Goal: Transaction & Acquisition: Purchase product/service

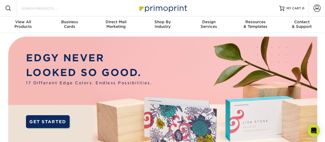
click at [42, 7] on input "Search Products" at bounding box center [46, 8] width 50 height 6
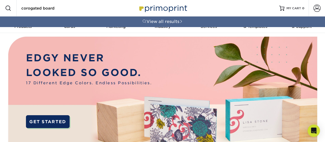
type input "corogated board"
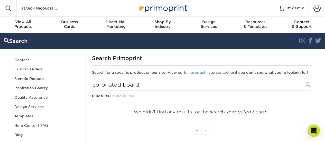
click at [66, 12] on div "Search Products" at bounding box center [44, 8] width 54 height 16
click at [53, 2] on div "Search Products" at bounding box center [44, 8] width 54 height 16
click at [54, 11] on input "Search Products" at bounding box center [46, 8] width 50 height 6
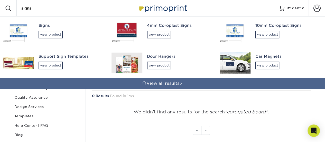
type input "signs"
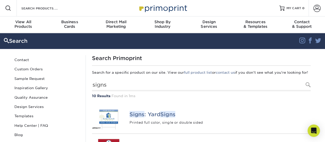
click at [80, 10] on div "Resources Menu Search Products Account SIGN IN CREATE AN ACCOUNT forgot passwor…" at bounding box center [162, 8] width 325 height 16
click at [41, 10] on input "Search Products" at bounding box center [46, 8] width 50 height 6
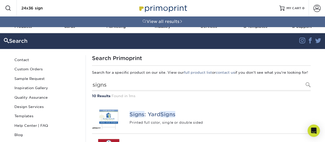
type input "24x36 sign"
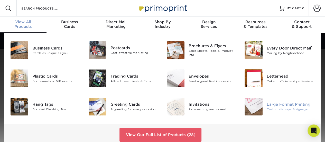
click at [254, 106] on img at bounding box center [254, 106] width 18 height 18
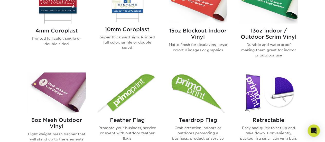
scroll to position [244, 0]
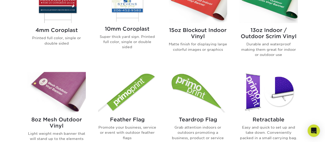
click at [60, 32] on h2 "4mm Coroplast" at bounding box center [56, 30] width 58 height 6
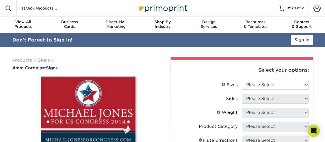
click at [255, 74] on div "Select your options:" at bounding box center [242, 70] width 134 height 20
click at [257, 84] on select "Please Select 12" x 18" 18" x 24" 24" x 24" 24" x 36"" at bounding box center [275, 85] width 67 height 10
select select "24.00x36.00"
click at [242, 80] on select "Please Select 12" x 18" 18" x 24" 24" x 24" 24" x 36"" at bounding box center [275, 85] width 67 height 10
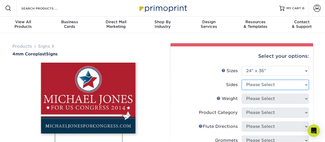
click at [260, 84] on select "Please Select Print Both Sides Print Front Only" at bounding box center [275, 85] width 67 height 10
select select "13abbda7-1d64-4f25-8bb2-c179b224825d"
click at [242, 80] on select "Please Select Print Both Sides Print Front Only" at bounding box center [275, 85] width 67 height 10
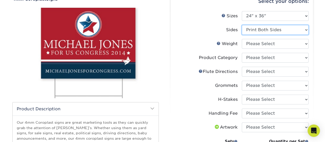
scroll to position [57, 0]
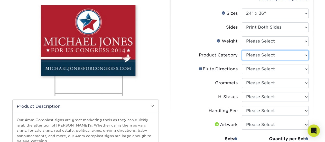
click at [251, 59] on select "Please Select Coroplast Signs" at bounding box center [275, 55] width 67 height 10
click at [252, 57] on select "Please Select Coroplast Signs" at bounding box center [275, 55] width 67 height 10
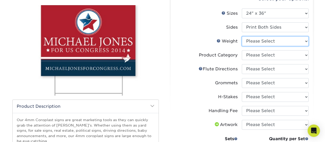
click at [260, 41] on select "Please Select 4CORO" at bounding box center [275, 41] width 67 height 10
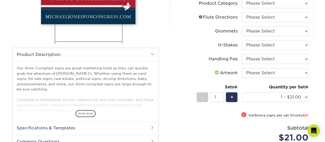
scroll to position [109, 0]
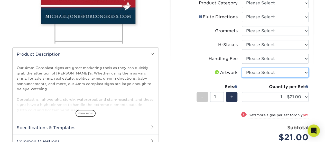
click at [262, 72] on select "Please Select I will upload files I need a design - $50" at bounding box center [275, 73] width 67 height 10
select select "upload"
click at [242, 68] on select "Please Select I will upload files I need a design - $50" at bounding box center [275, 73] width 67 height 10
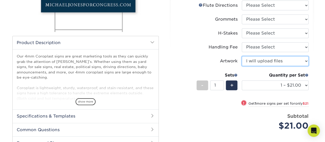
scroll to position [118, 0]
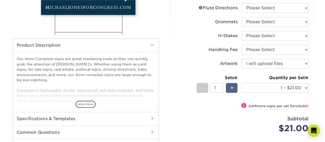
click at [232, 88] on span "+" at bounding box center [231, 88] width 3 height 8
type input "4"
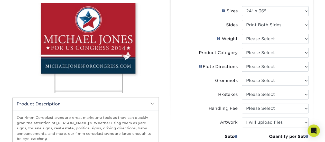
scroll to position [0, 0]
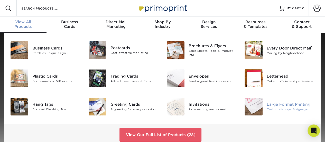
click at [248, 110] on img at bounding box center [254, 106] width 18 height 18
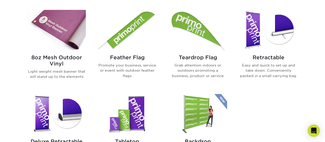
scroll to position [306, 0]
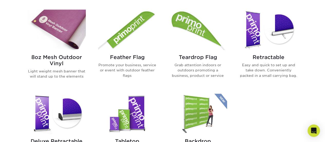
click at [131, 55] on h2 "Feather Flag" at bounding box center [127, 57] width 58 height 6
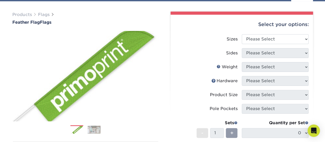
scroll to position [34, 0]
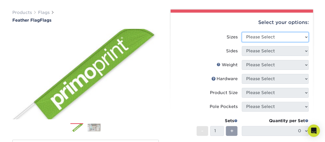
click at [266, 36] on select "Please Select 24" x 36" 24" x 81" 32" x 70" 32" x 99" 32" x 123" 36" x 123" 37"…" at bounding box center [275, 37] width 67 height 10
select select "24.00x36.00"
click at [242, 32] on select "Please Select 24" x 36" 24" x 81" 32" x 70" 32" x 99" 32" x 123" 36" x 123" 37"…" at bounding box center [275, 37] width 67 height 10
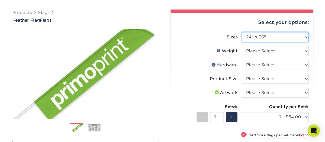
click at [254, 37] on select "Please Select 24" x 36" 24" x 81" 32" x 70" 32" x 99" 32" x 123" 36" x 123" 37"…" at bounding box center [275, 37] width 67 height 10
click at [226, 32] on label "Sizes" at bounding box center [208, 37] width 67 height 10
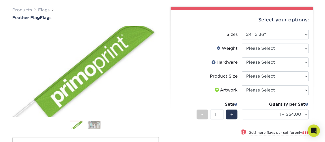
scroll to position [0, 0]
